Goal: Task Accomplishment & Management: Manage account settings

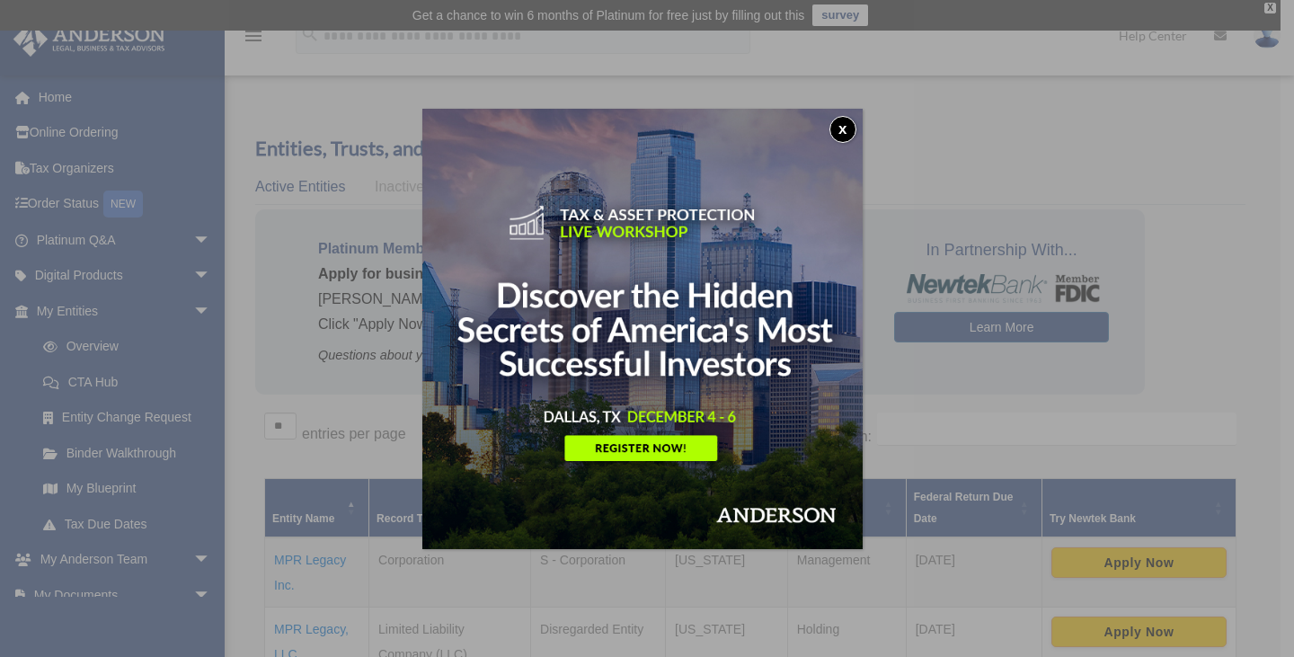
click at [842, 126] on button "x" at bounding box center [842, 129] width 27 height 27
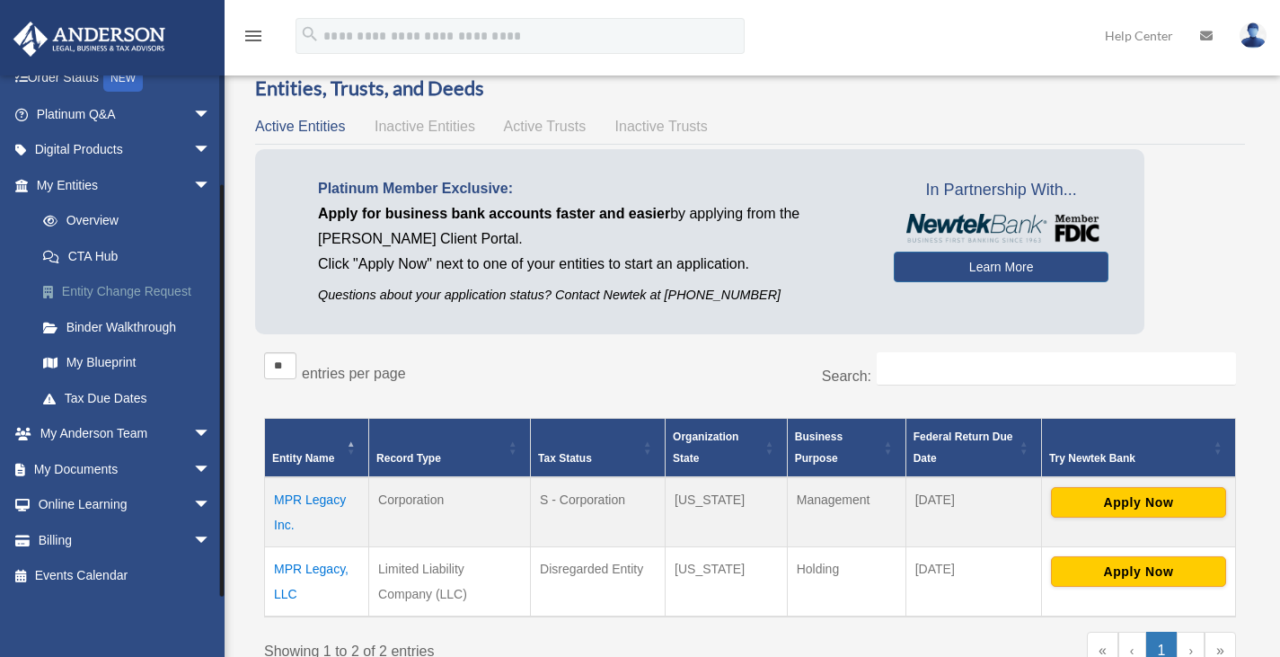
scroll to position [90, 0]
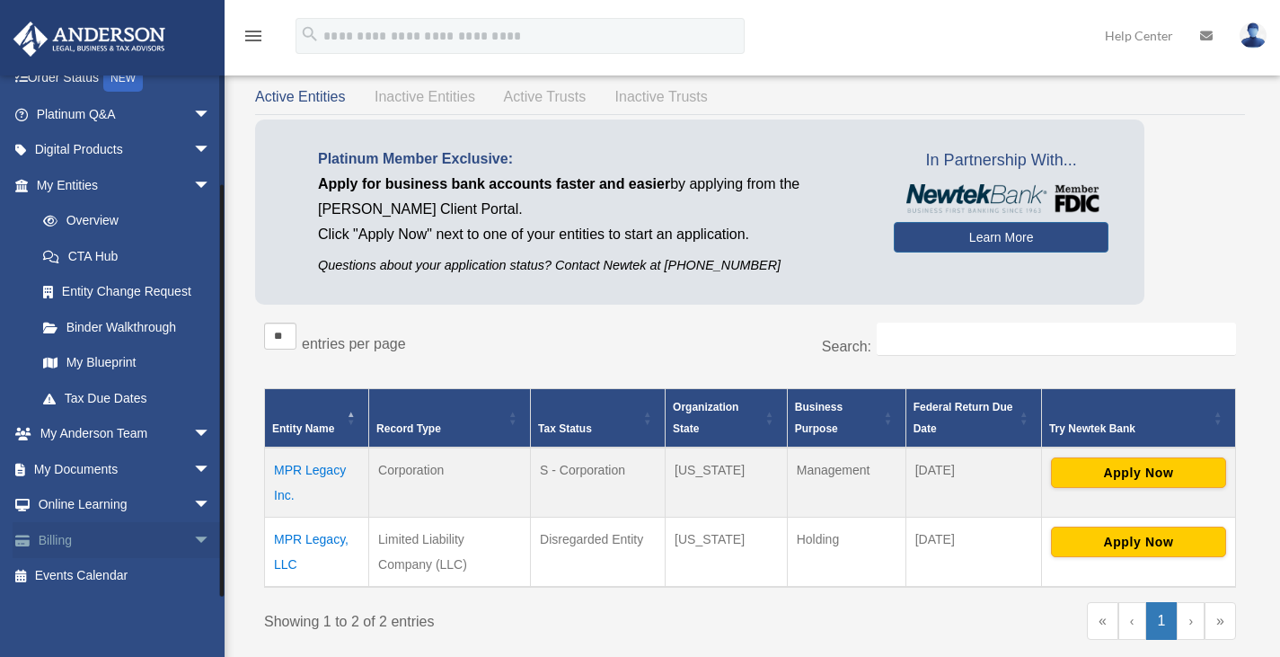
click at [56, 545] on link "Billing arrow_drop_down" at bounding box center [125, 540] width 225 height 36
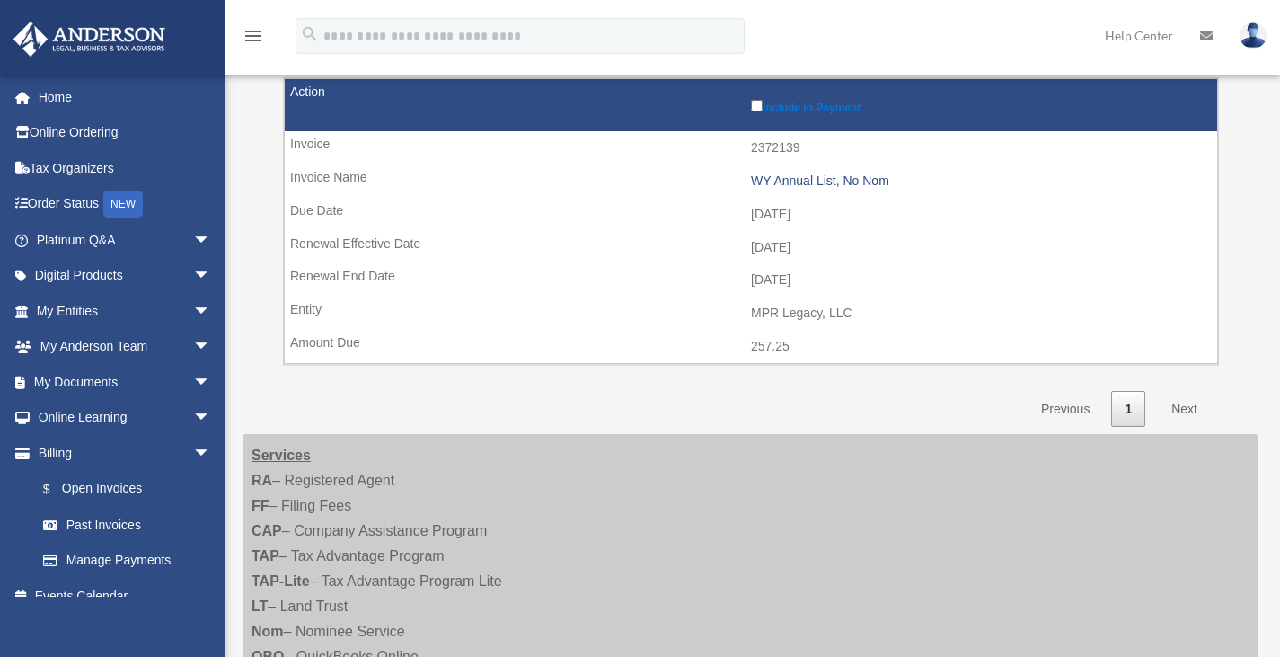
scroll to position [359, 0]
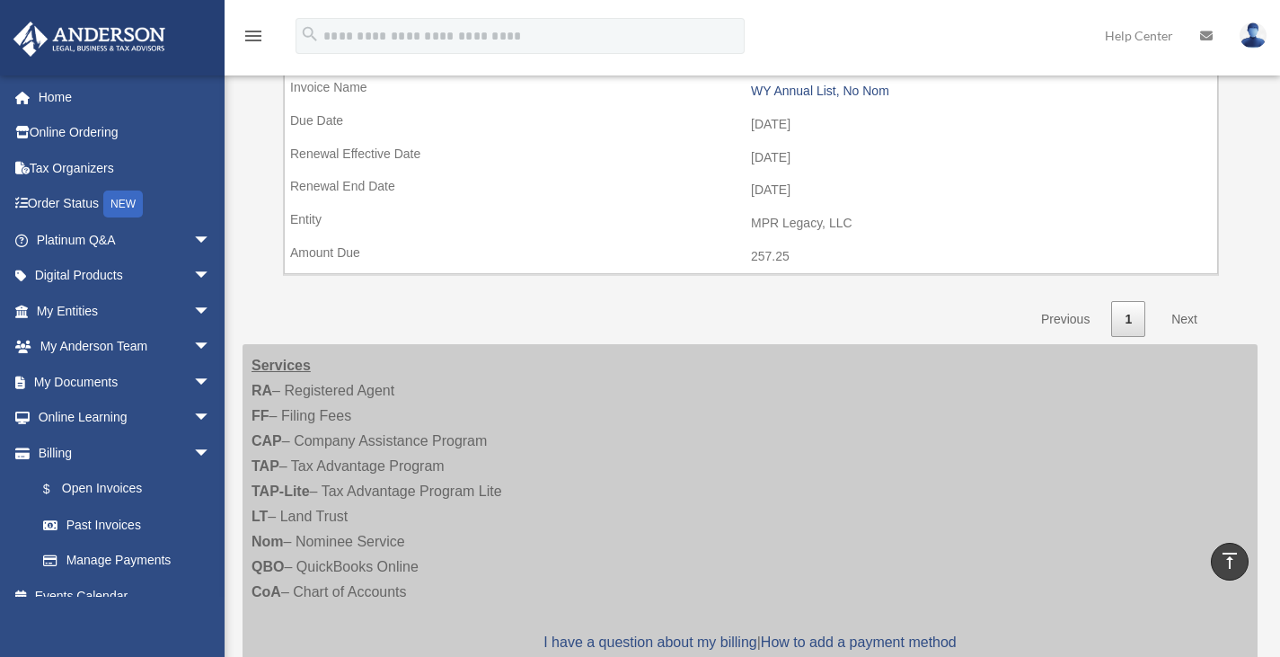
click at [1180, 315] on link "Next" at bounding box center [1184, 319] width 53 height 37
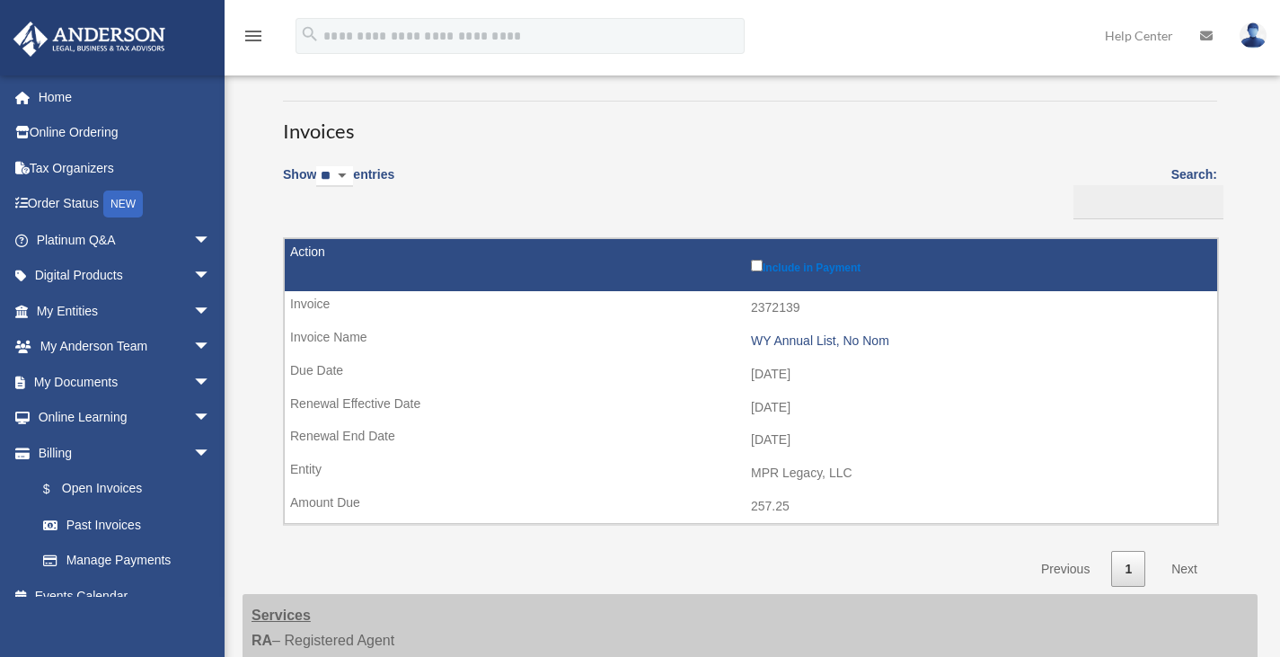
scroll to position [0, 0]
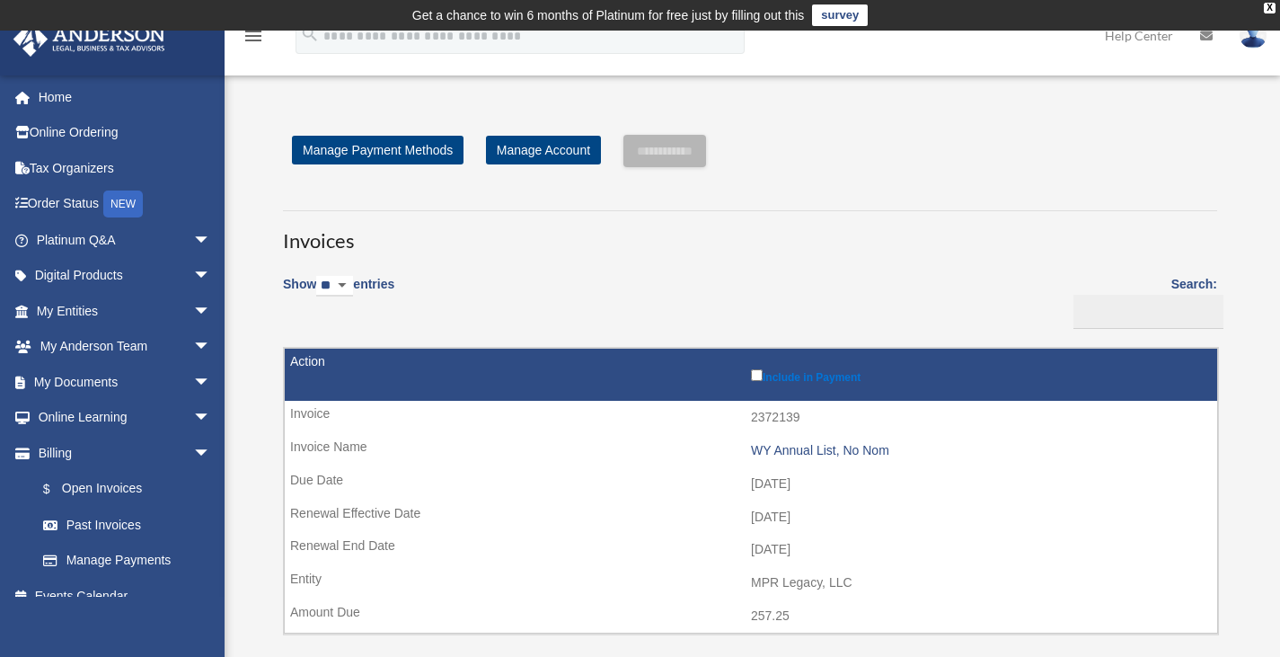
click at [247, 38] on icon "menu" at bounding box center [254, 36] width 22 height 22
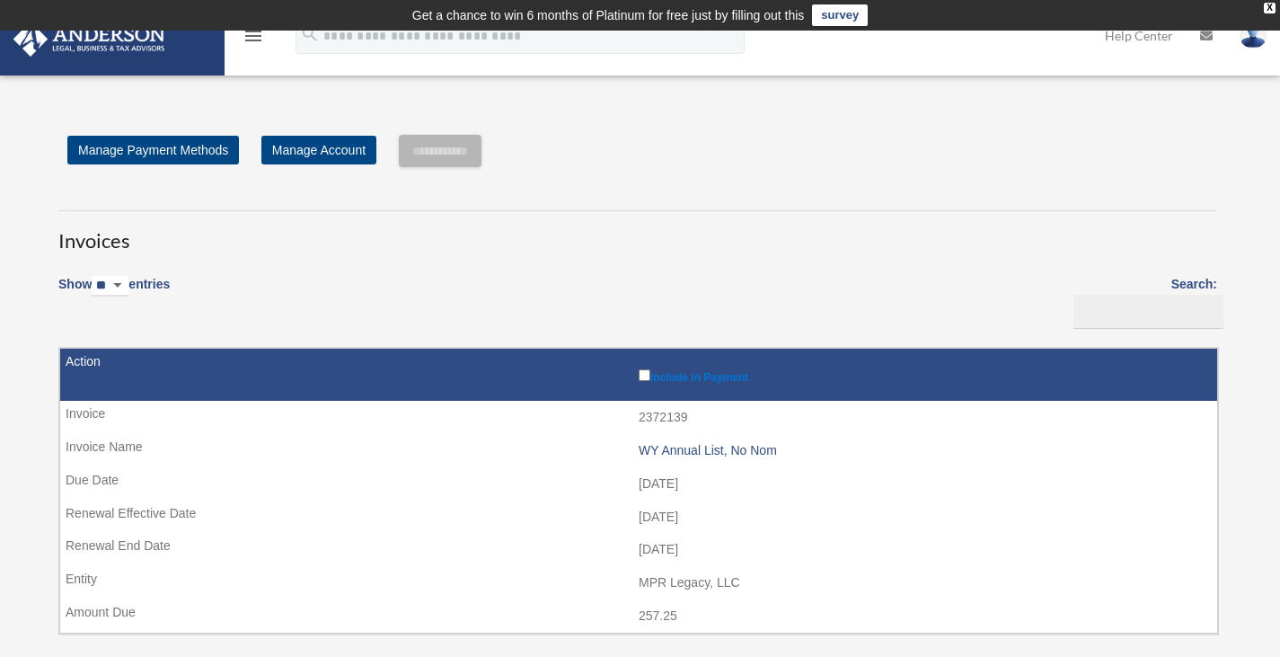
click at [247, 38] on icon "menu" at bounding box center [254, 36] width 22 height 22
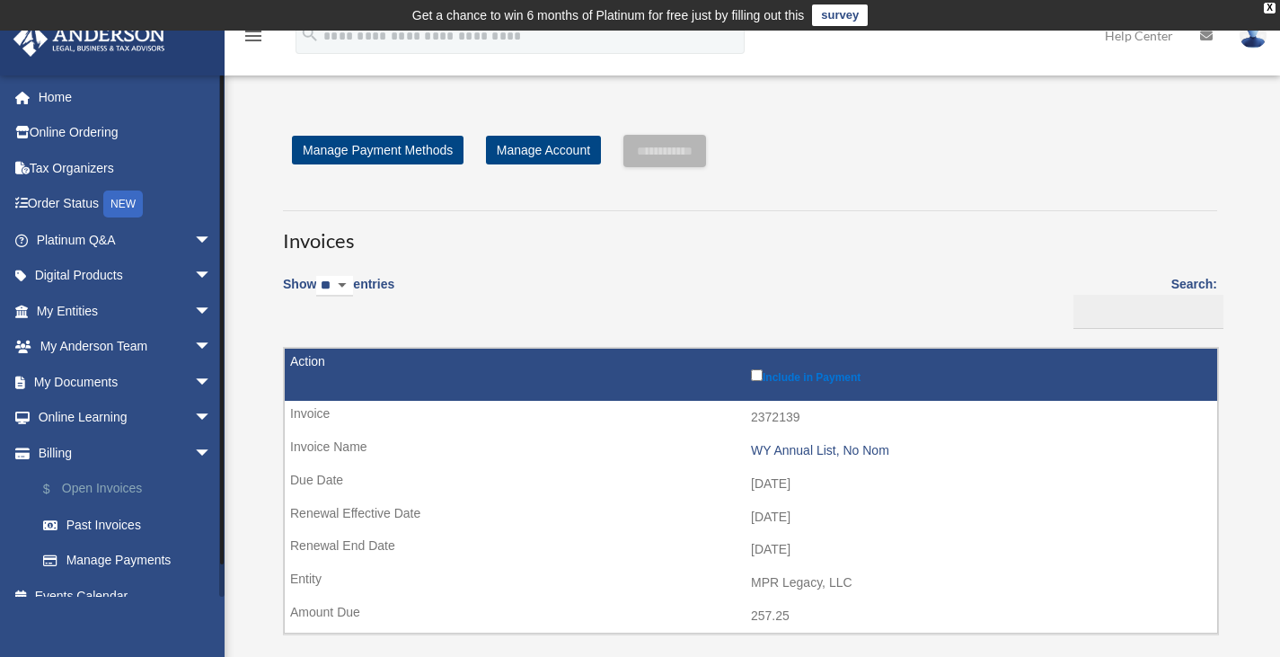
click at [124, 488] on link "$ Open Invoices" at bounding box center [131, 489] width 213 height 37
click at [102, 519] on link "Past Invoices" at bounding box center [131, 525] width 213 height 36
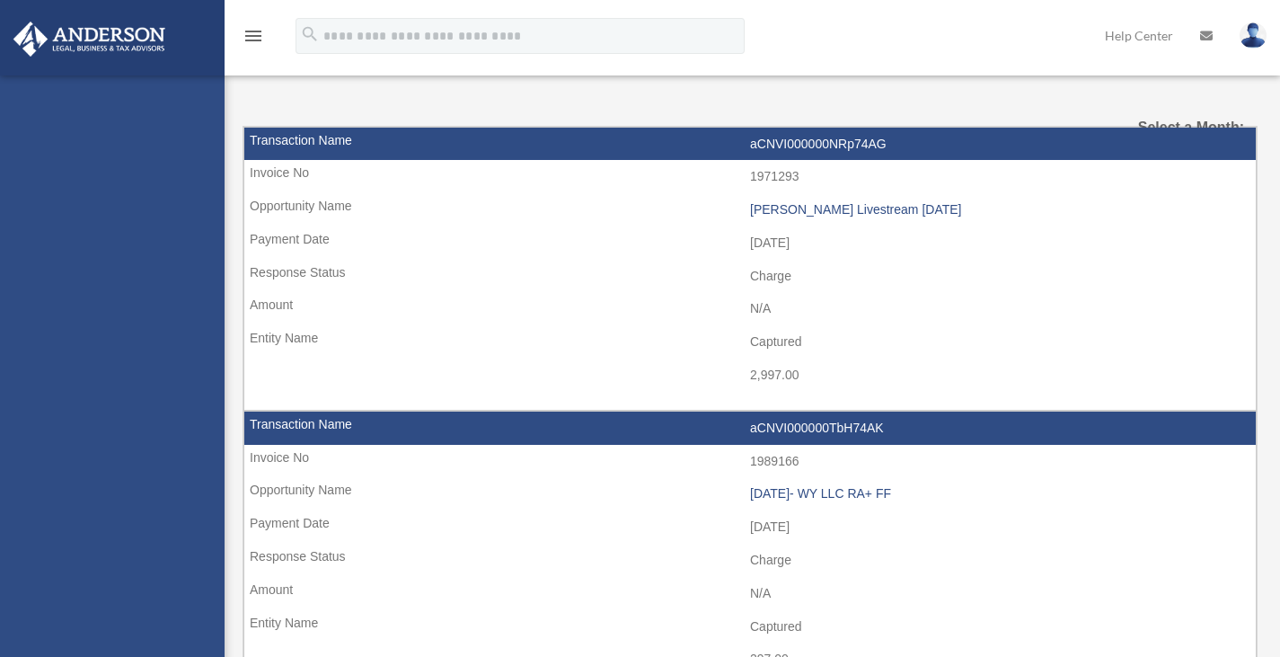
select select
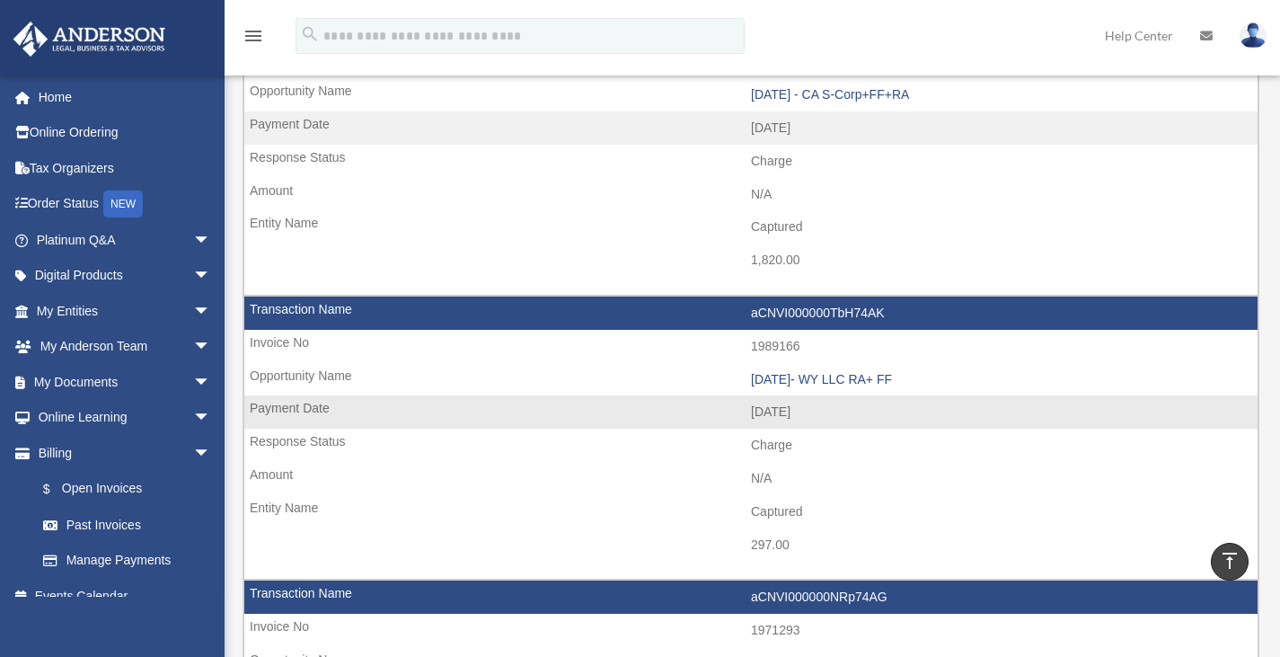
scroll to position [1437, 0]
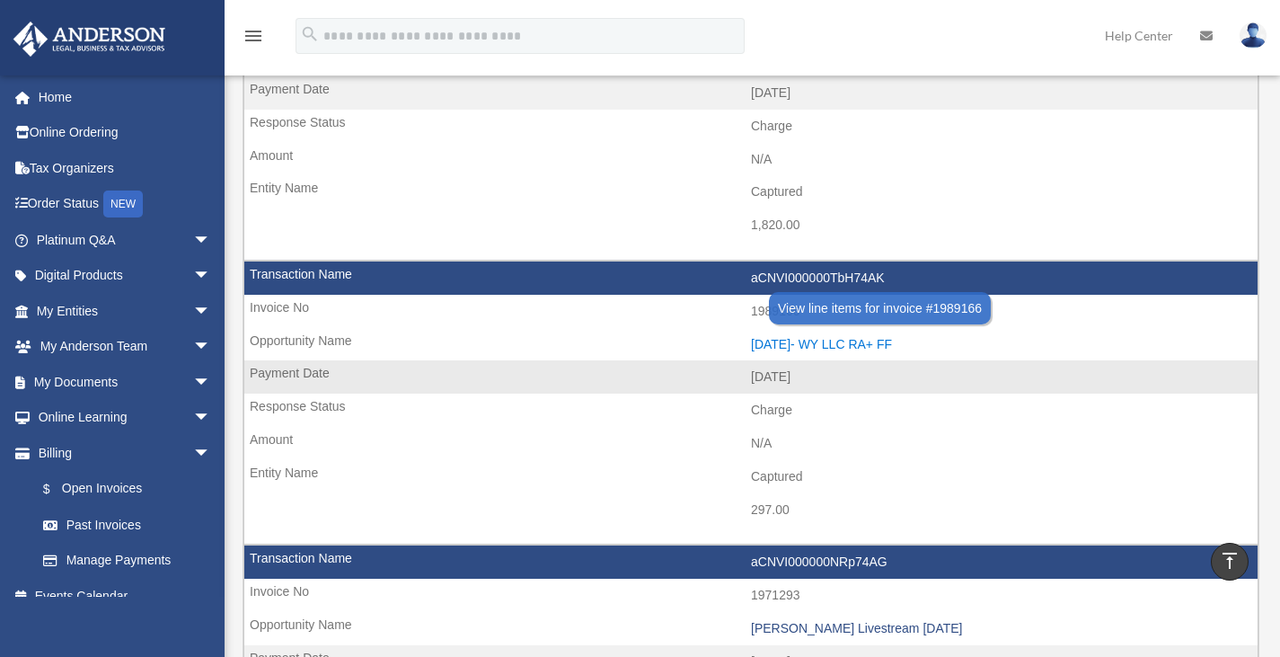
click at [814, 343] on div "2024.03.27- WY LLC RA+ FF" at bounding box center [1000, 344] width 498 height 15
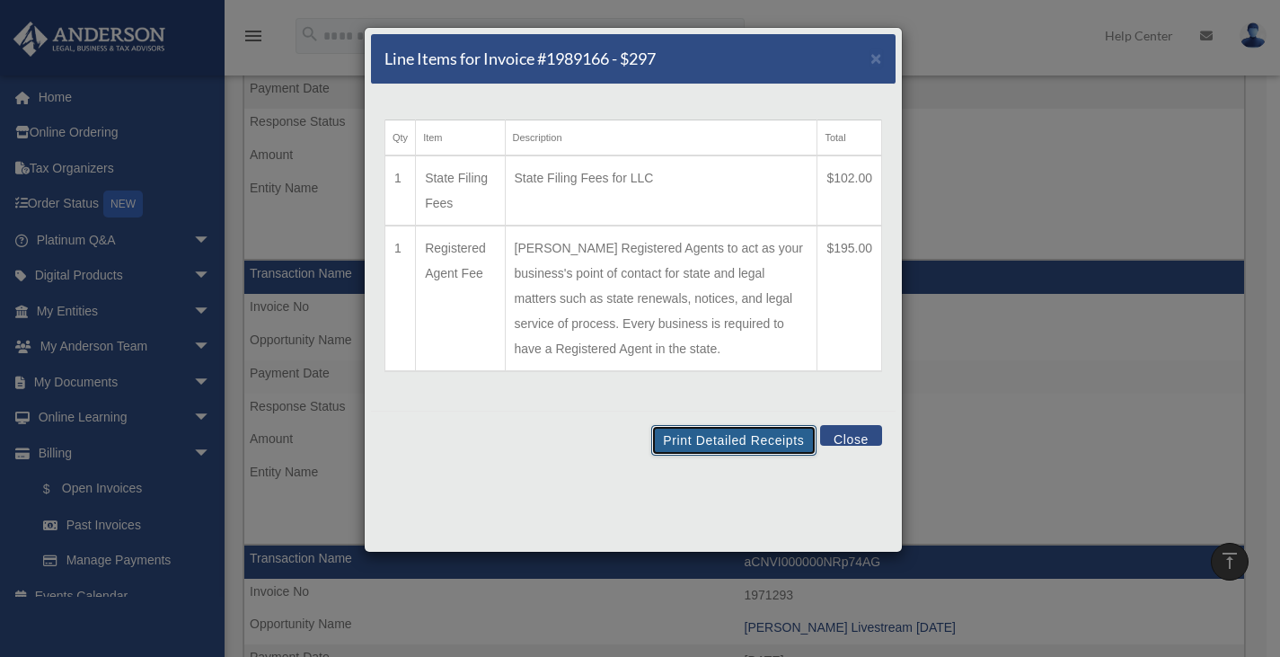
click at [754, 446] on button "Print Detailed Receipts" at bounding box center [733, 440] width 164 height 31
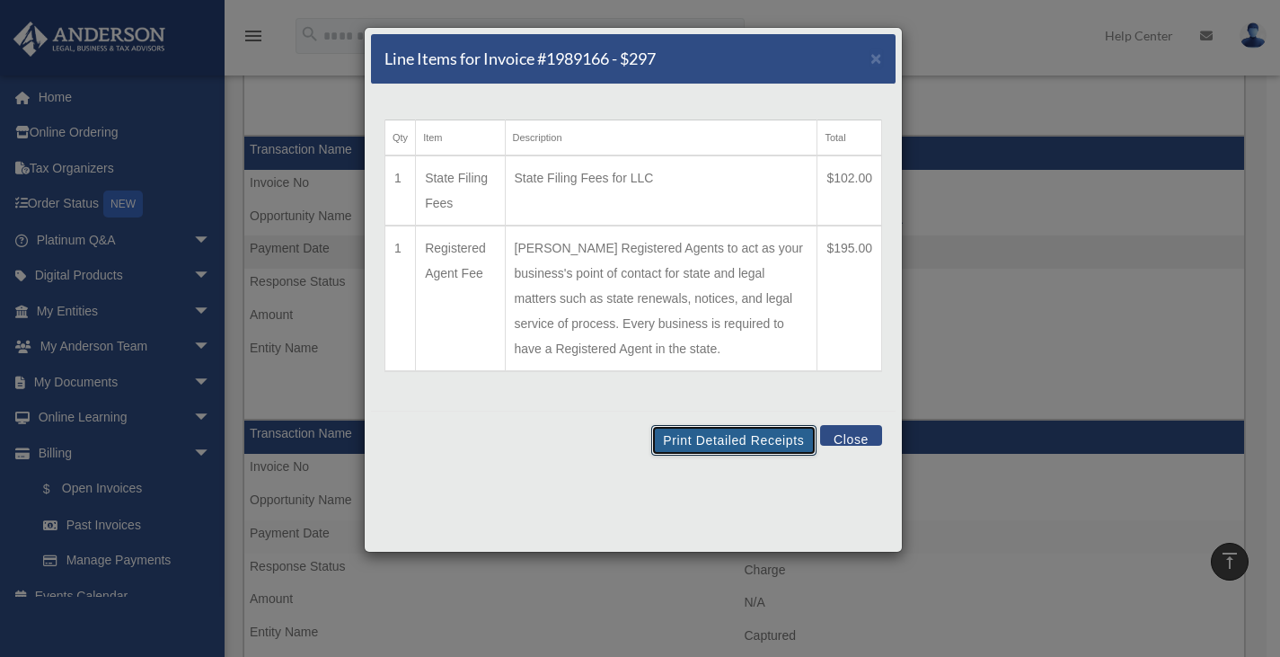
scroll to position [1258, 0]
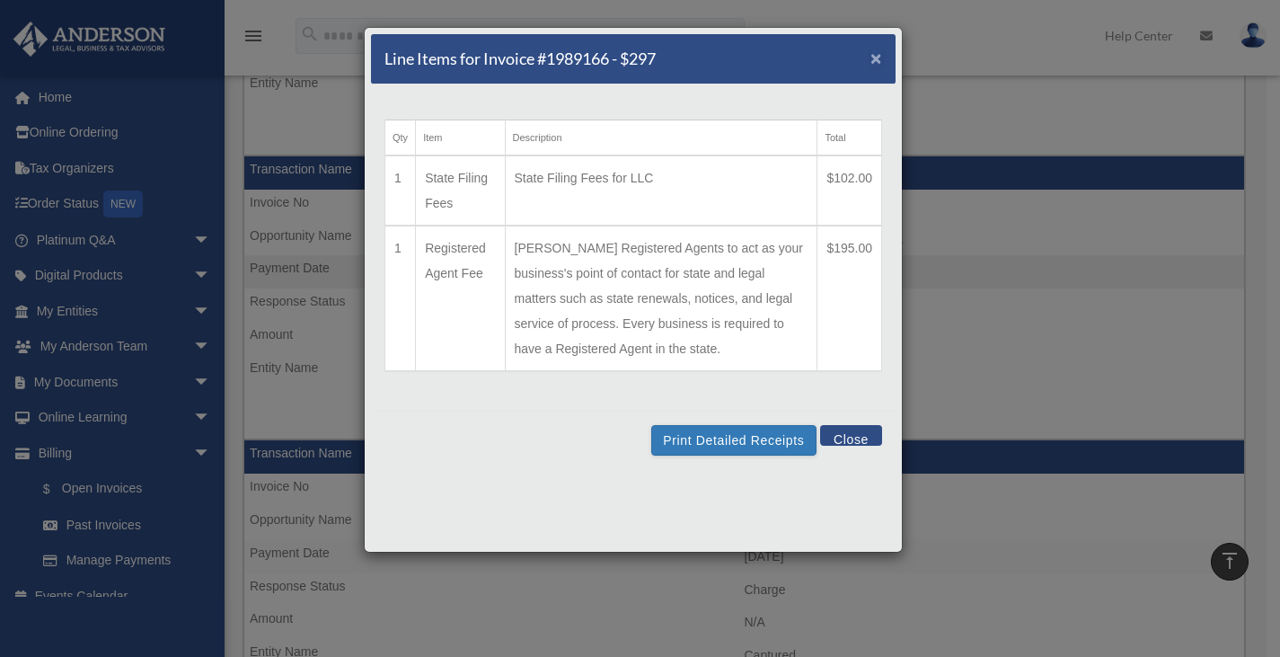
click at [879, 62] on span "×" at bounding box center [877, 58] width 12 height 21
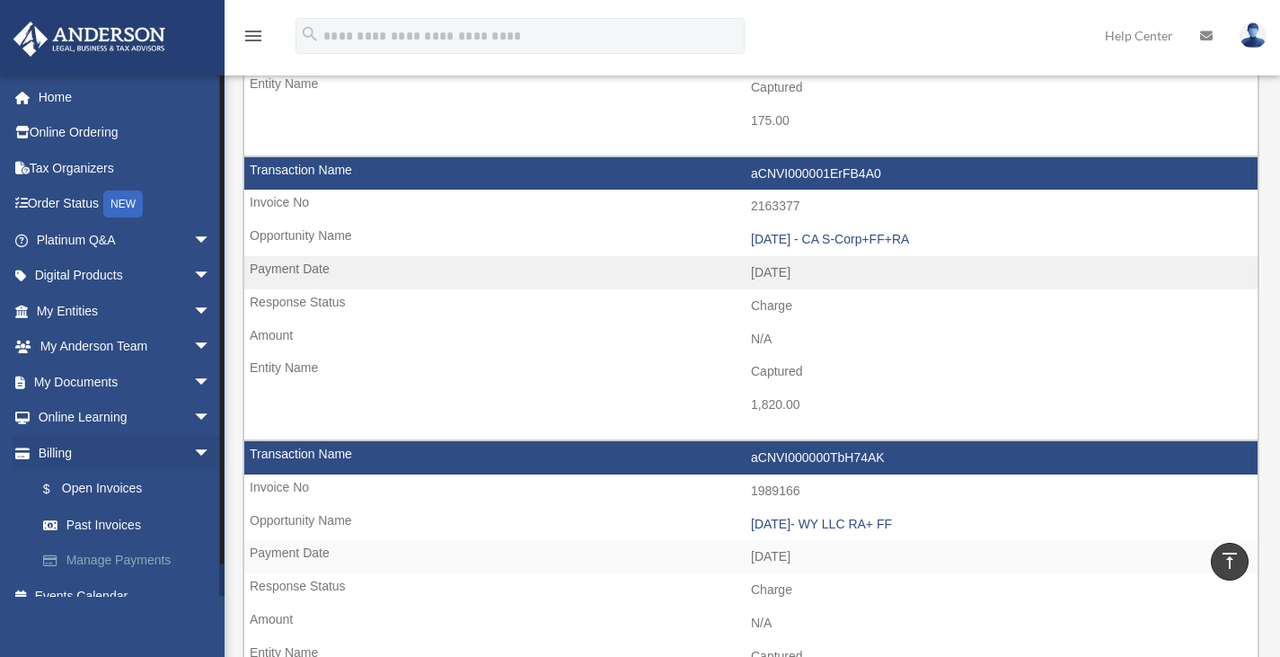
click at [146, 555] on link "Manage Payments" at bounding box center [131, 561] width 213 height 36
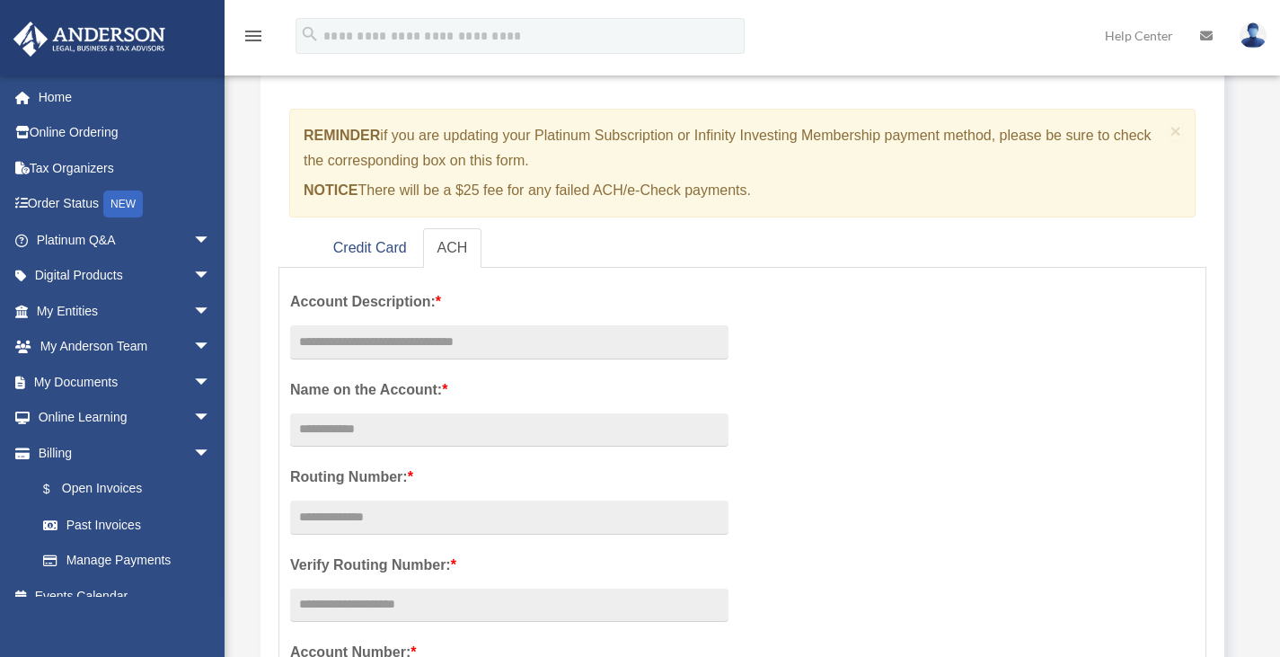
scroll to position [180, 0]
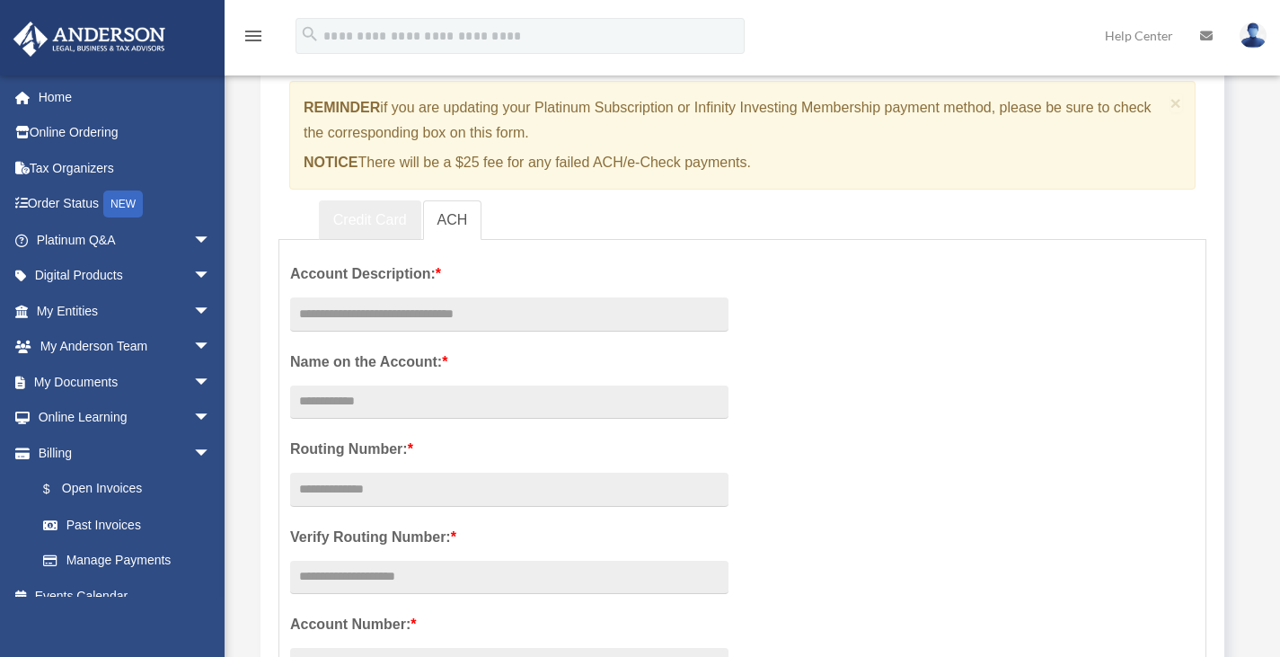
click at [379, 217] on link "Credit Card" at bounding box center [370, 220] width 102 height 40
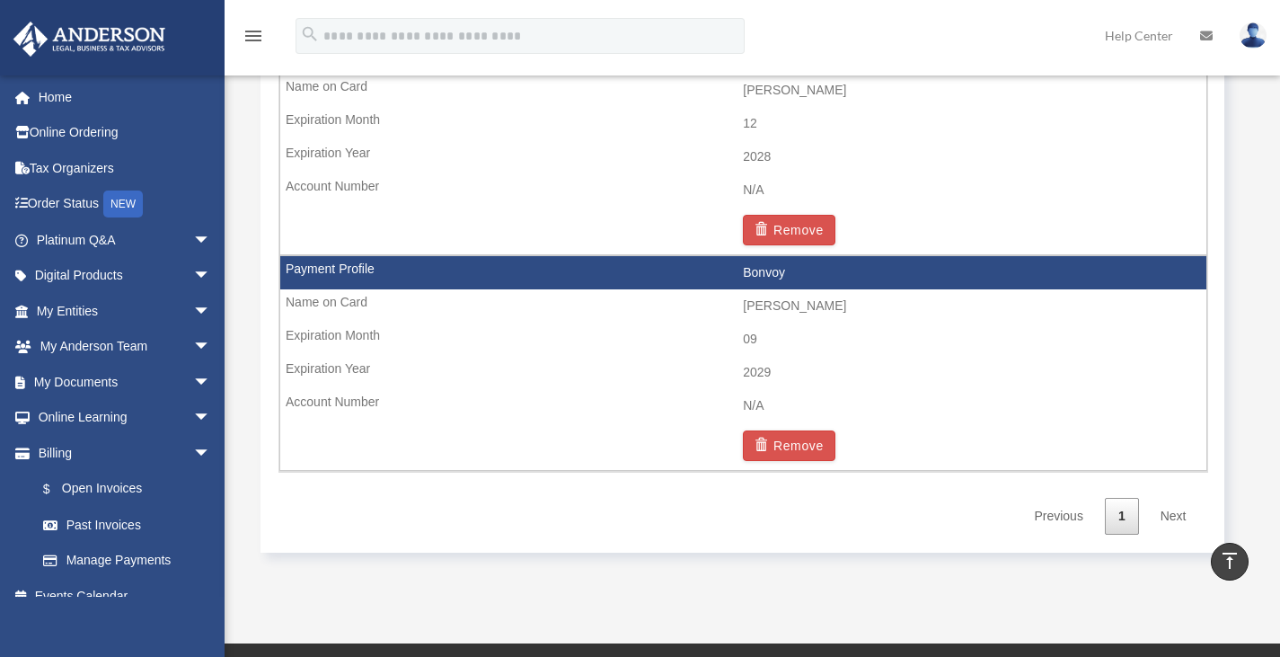
scroll to position [1348, 0]
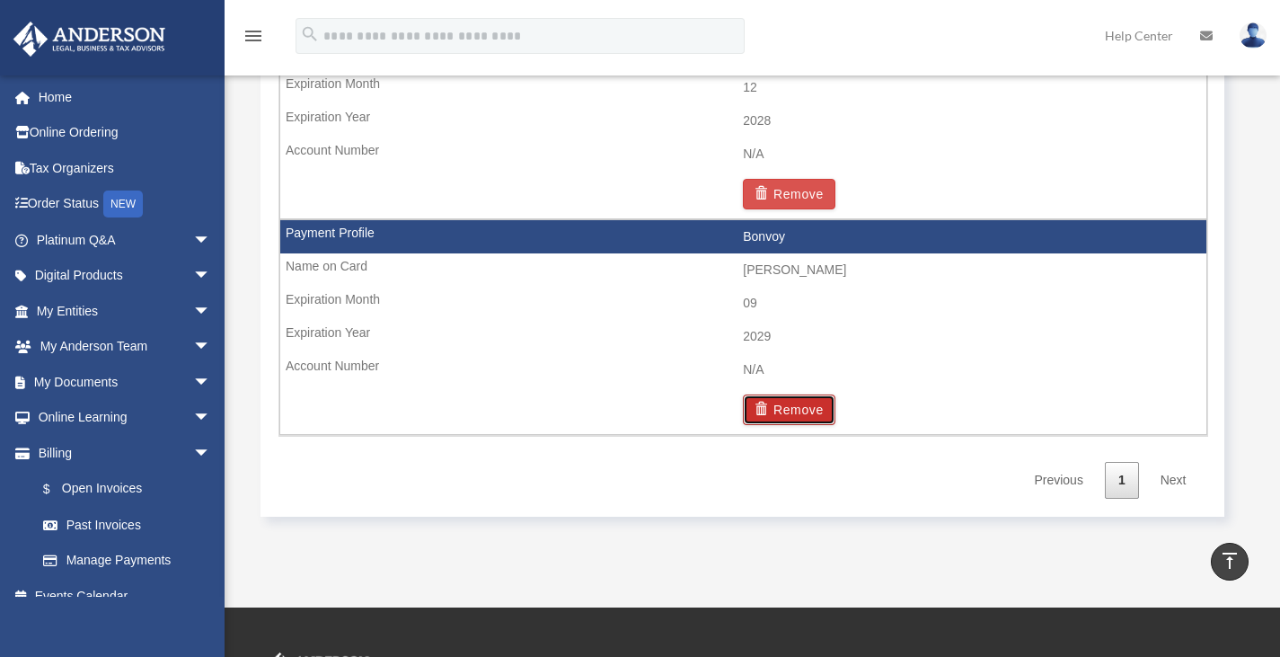
click at [778, 406] on button "Remove" at bounding box center [789, 409] width 93 height 31
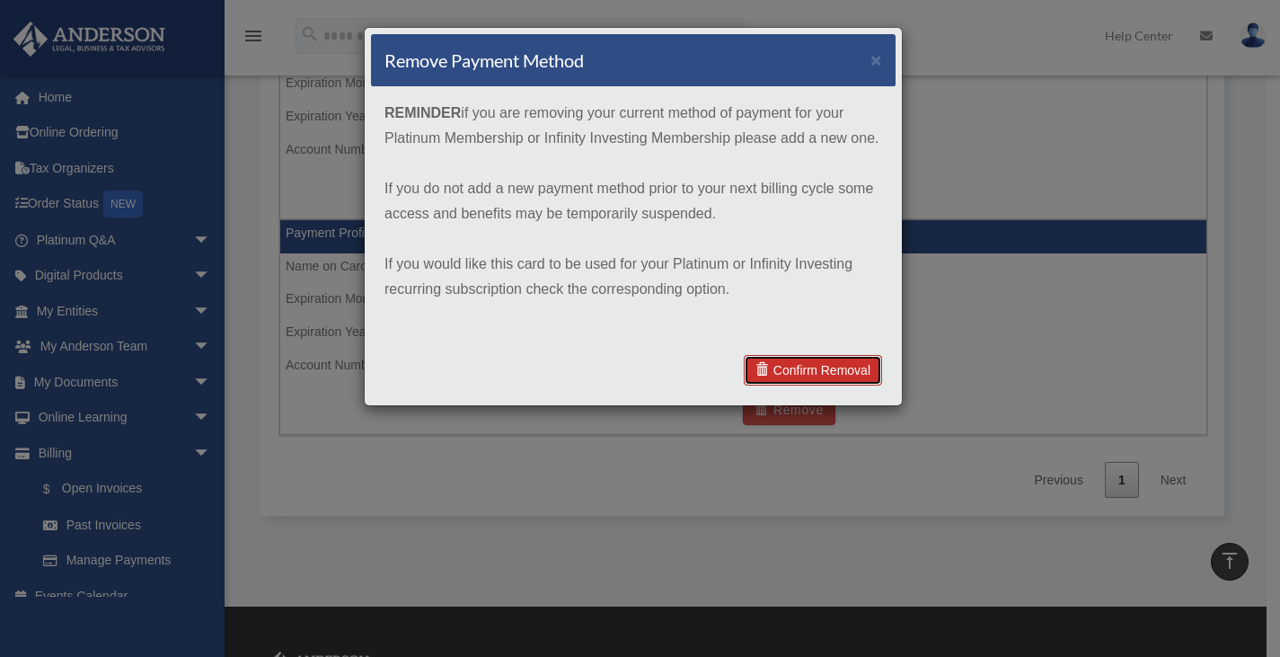
click at [835, 371] on link "Confirm Removal" at bounding box center [813, 370] width 138 height 31
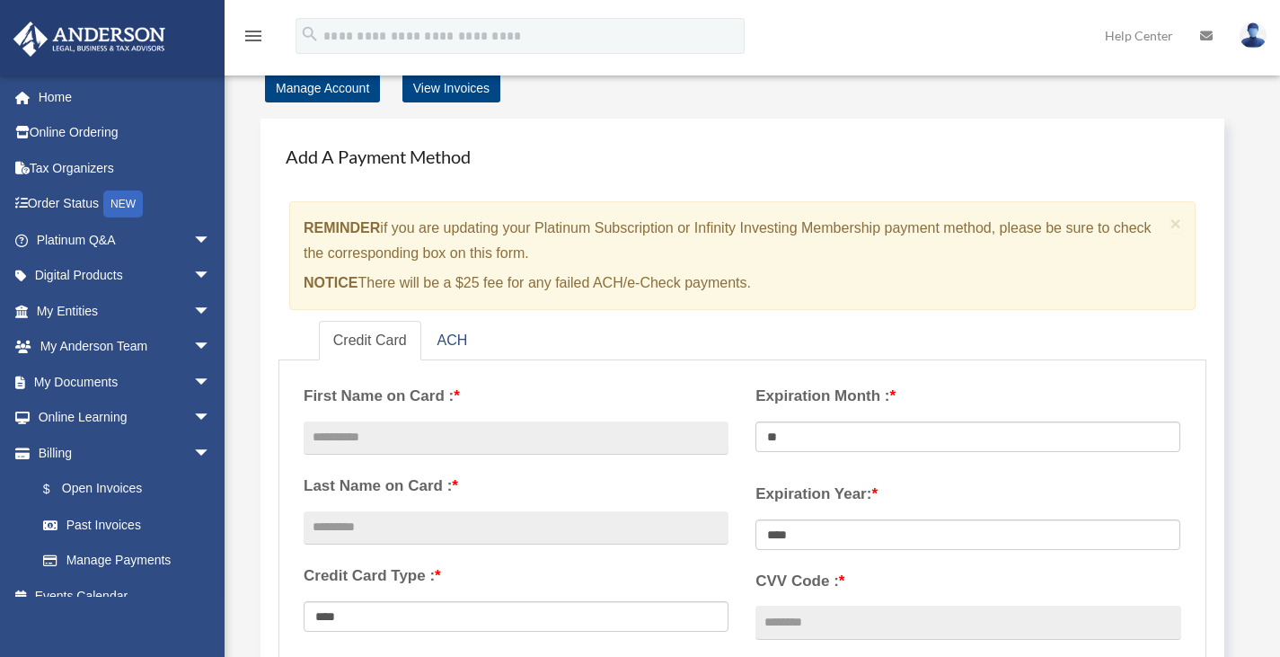
scroll to position [0, 0]
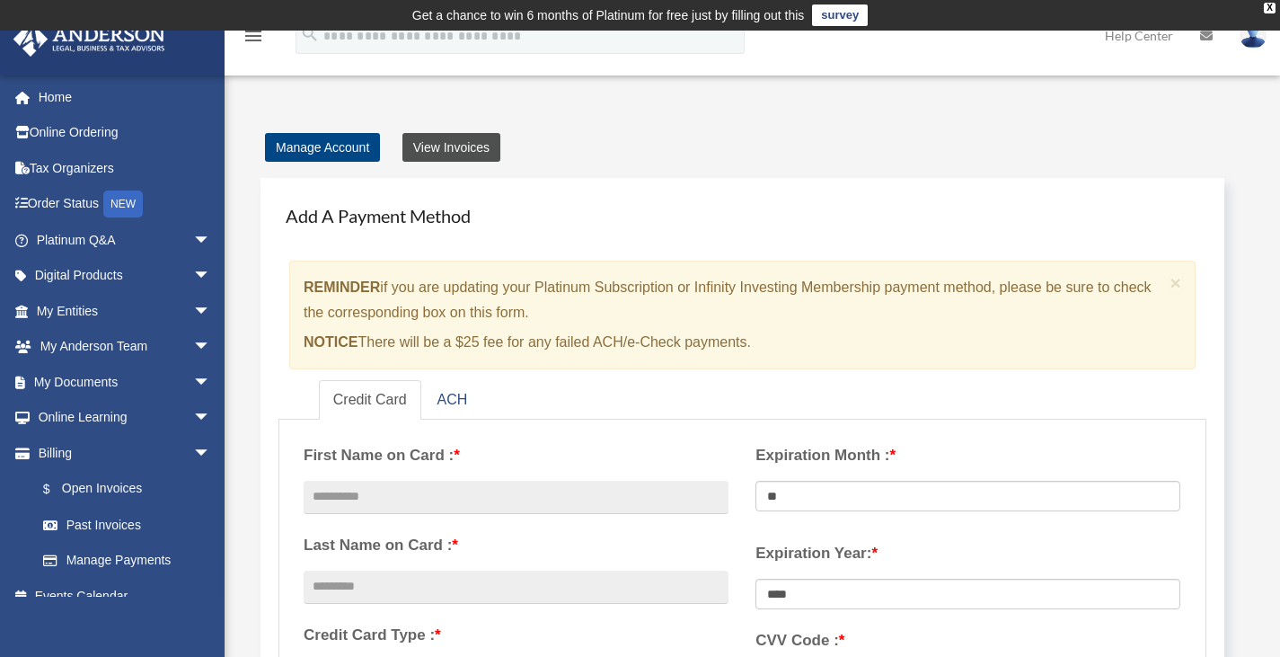
click at [467, 148] on link "View Invoices" at bounding box center [451, 147] width 98 height 29
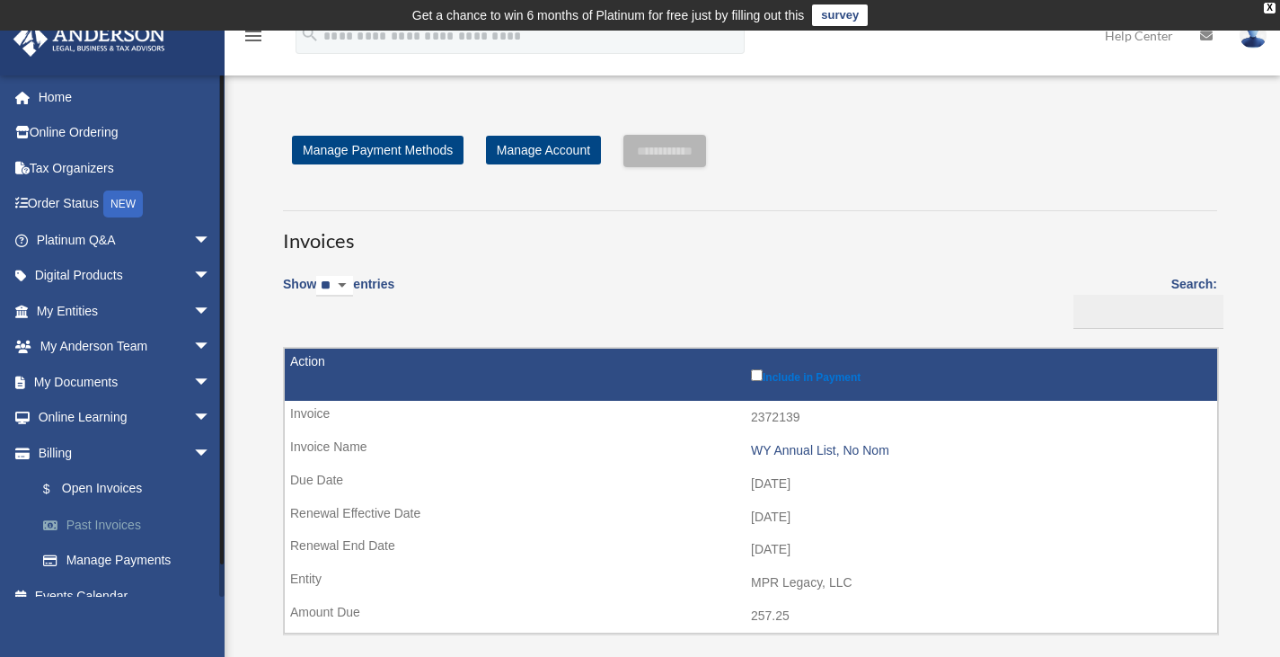
click at [108, 526] on link "Past Invoices" at bounding box center [131, 525] width 213 height 36
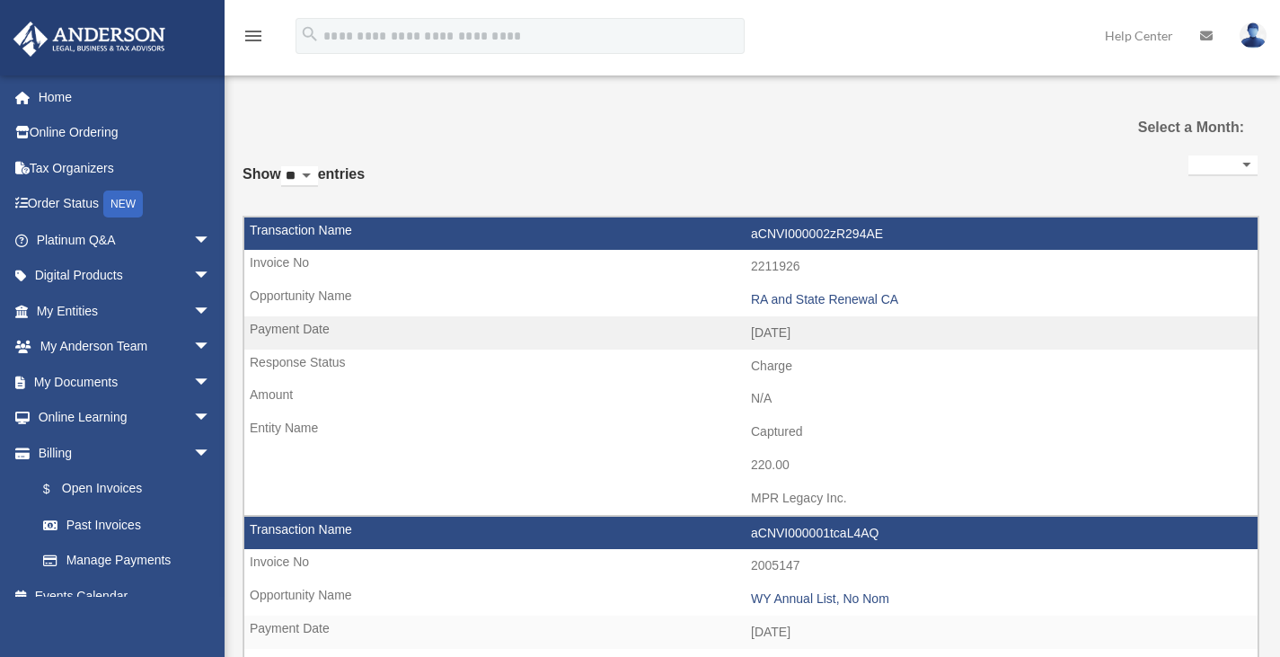
select select
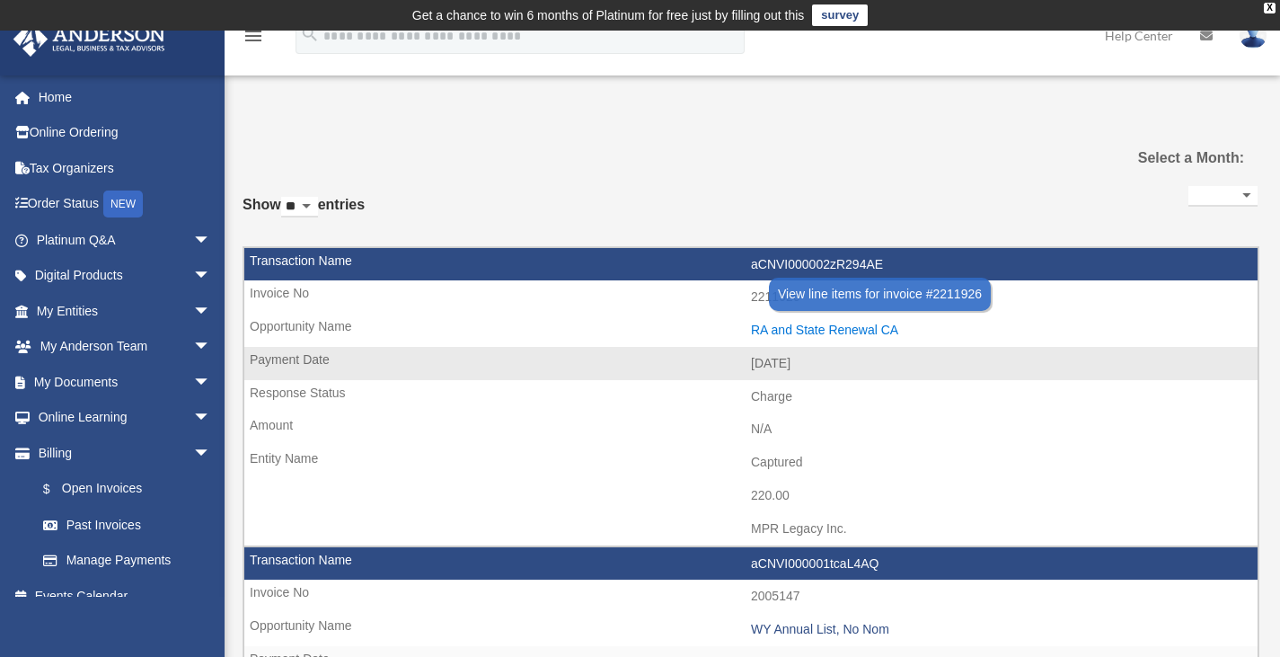
click at [819, 327] on div "RA and State Renewal CA" at bounding box center [1000, 330] width 498 height 15
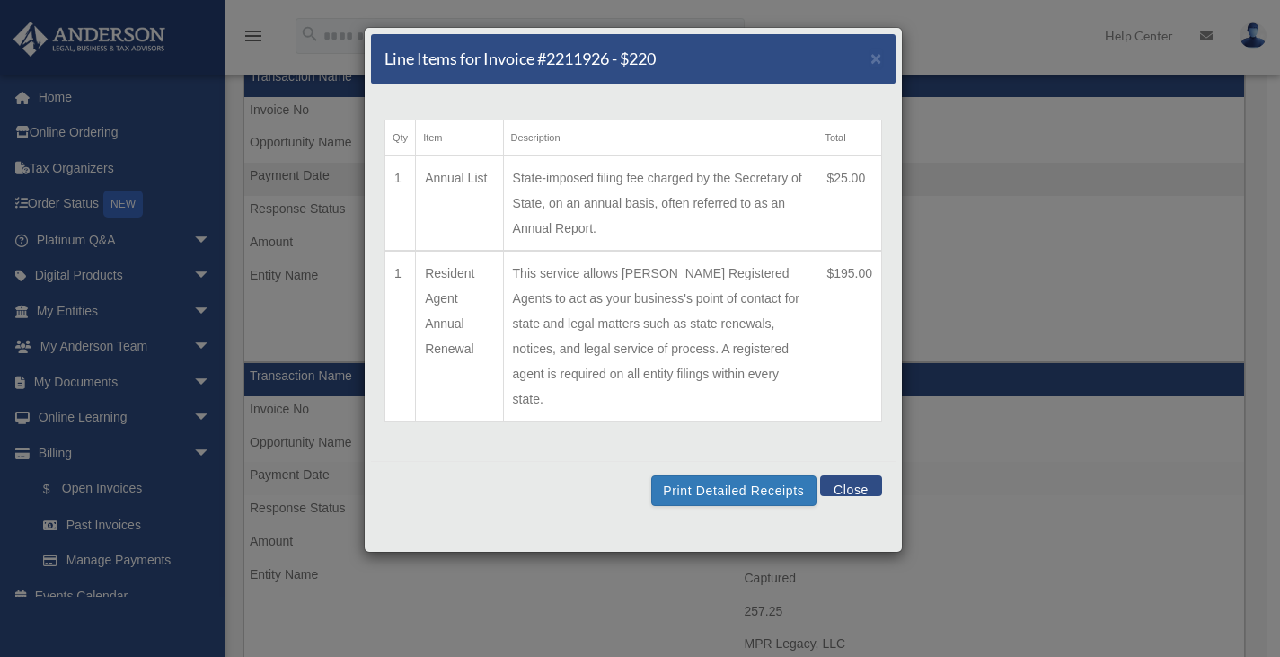
scroll to position [180, 0]
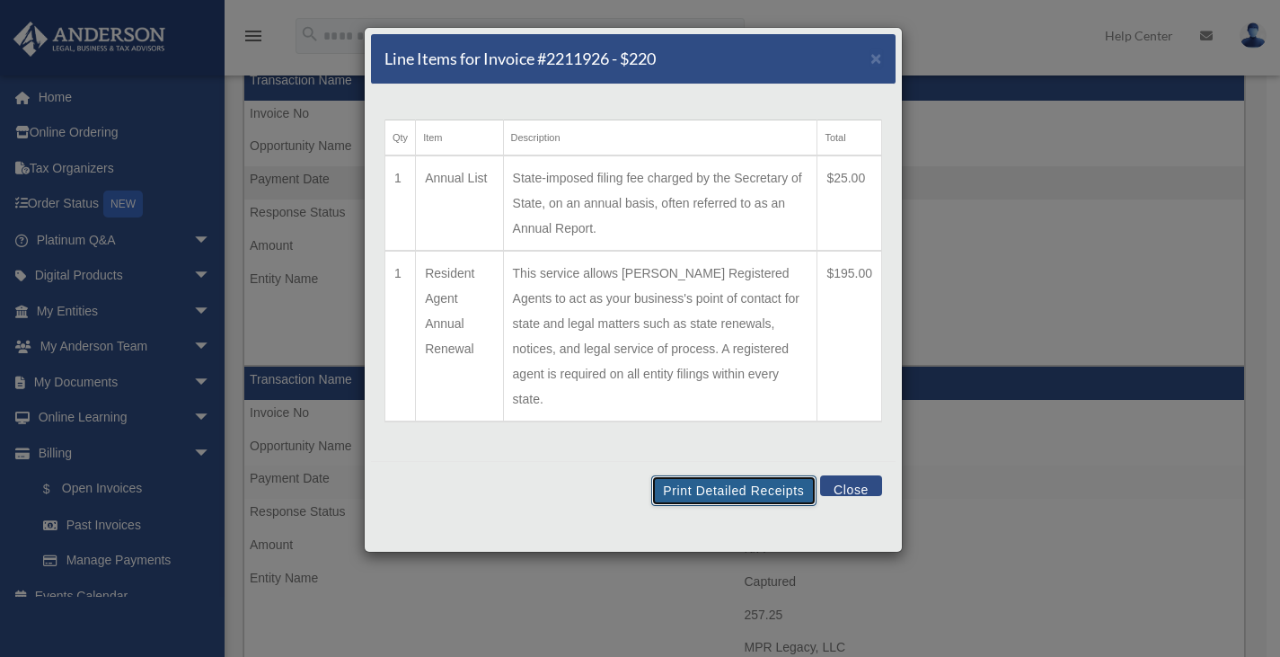
click at [740, 475] on button "Print Detailed Receipts" at bounding box center [733, 490] width 164 height 31
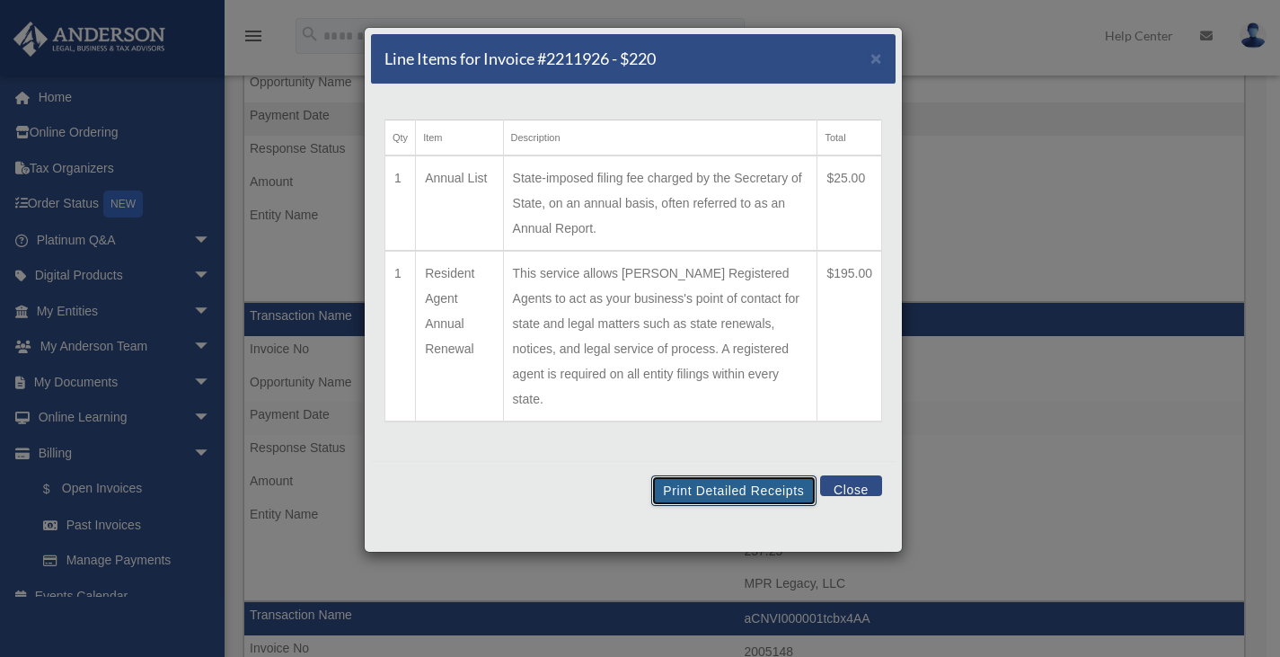
scroll to position [270, 0]
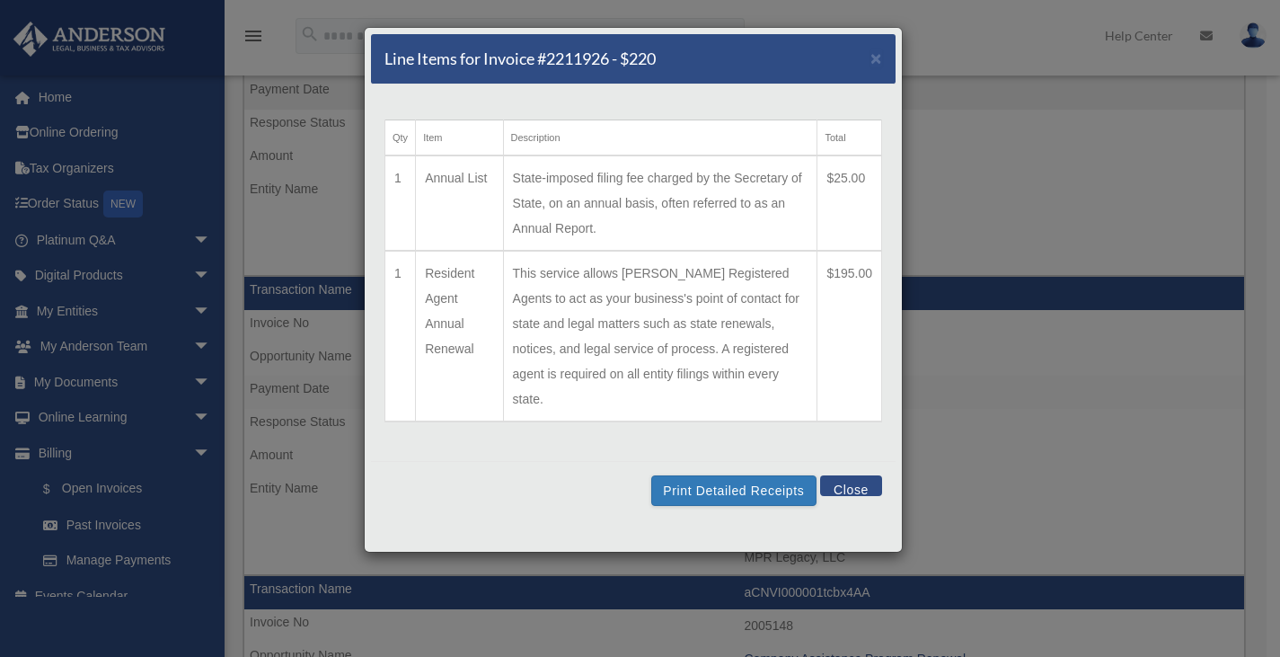
click at [871, 475] on button "Close" at bounding box center [851, 485] width 62 height 21
